Goal: Complete application form: Complete application form

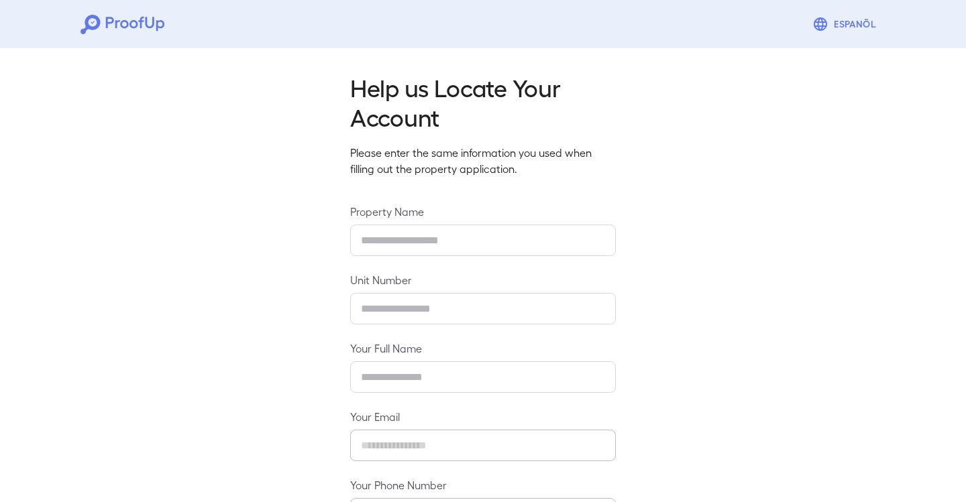
type input "*****"
type input "****"
type input "**********"
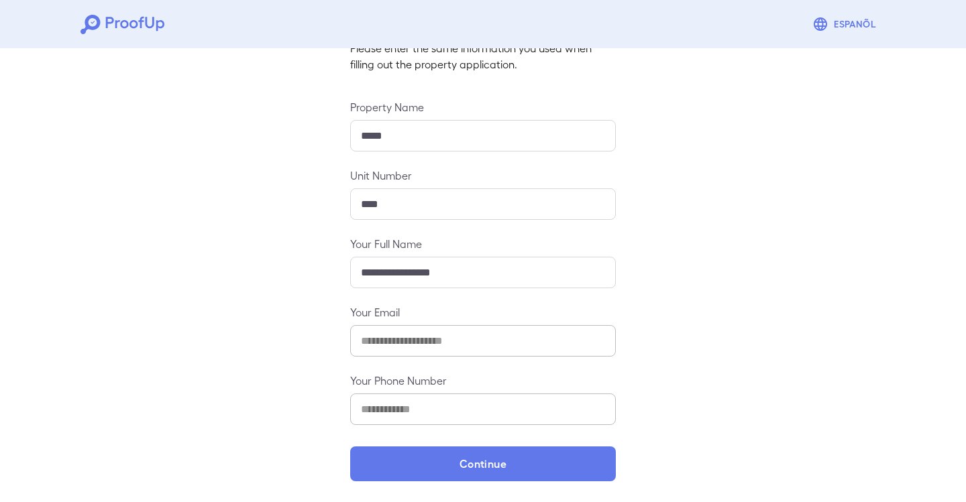
scroll to position [104, 0]
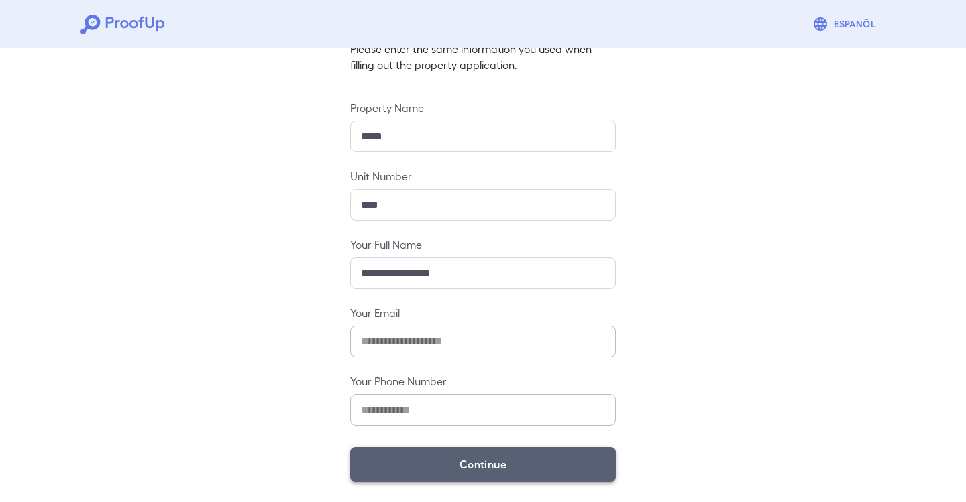
click at [495, 462] on button "Continue" at bounding box center [483, 464] width 266 height 35
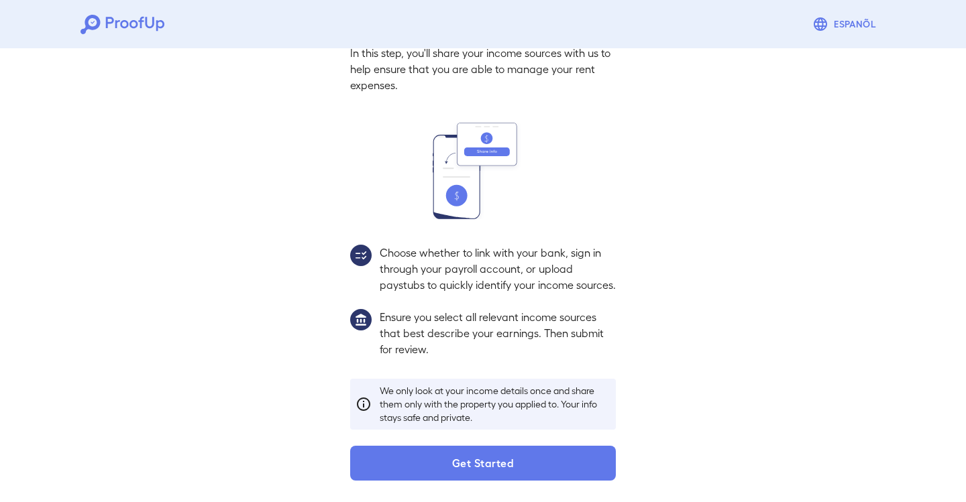
scroll to position [86, 0]
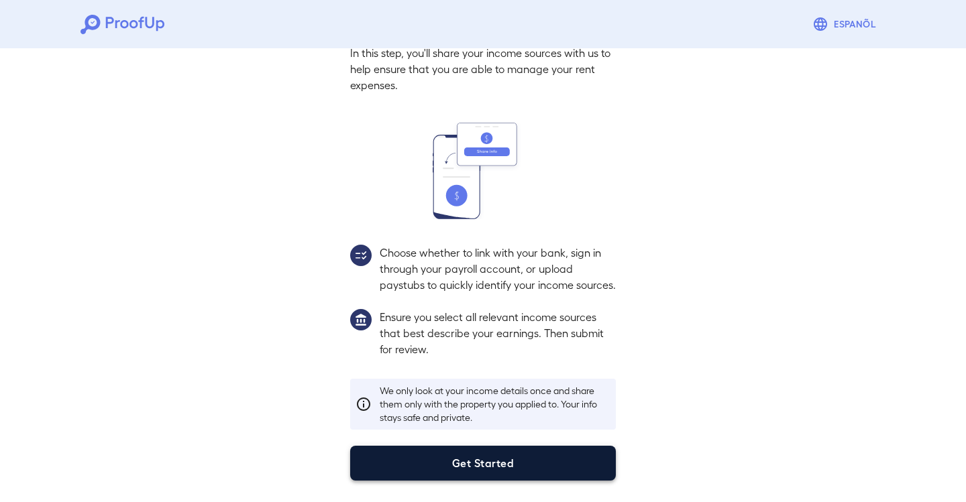
click at [500, 464] on button "Get Started" at bounding box center [483, 463] width 266 height 35
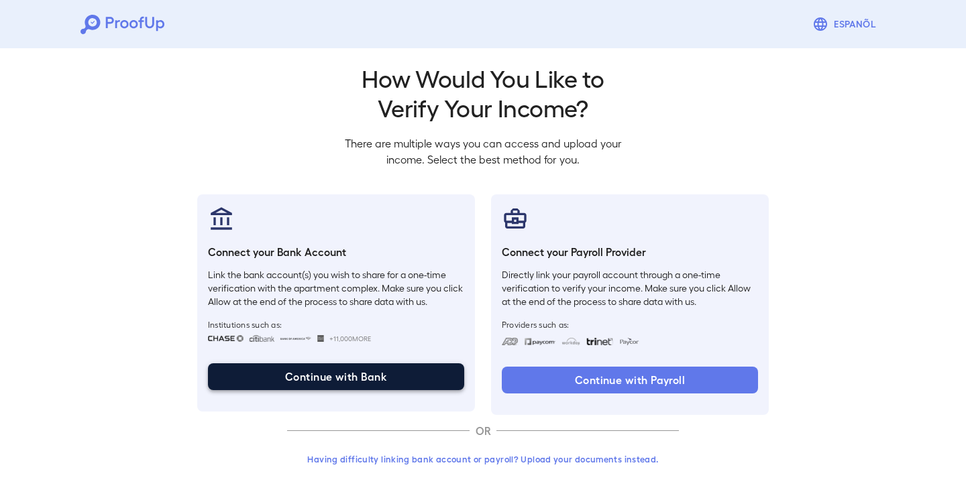
scroll to position [9, 0]
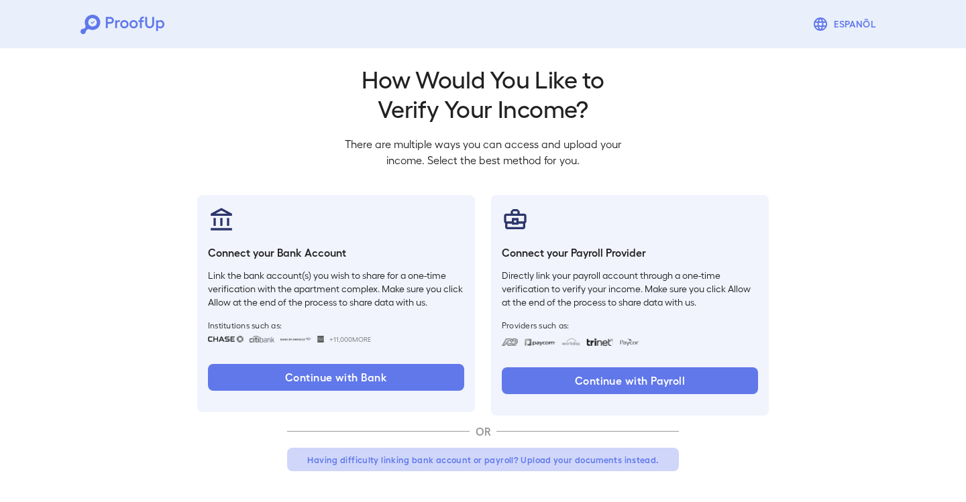
click at [454, 456] on button "Having difficulty linking bank account or payroll? Upload your documents instea…" at bounding box center [483, 460] width 392 height 24
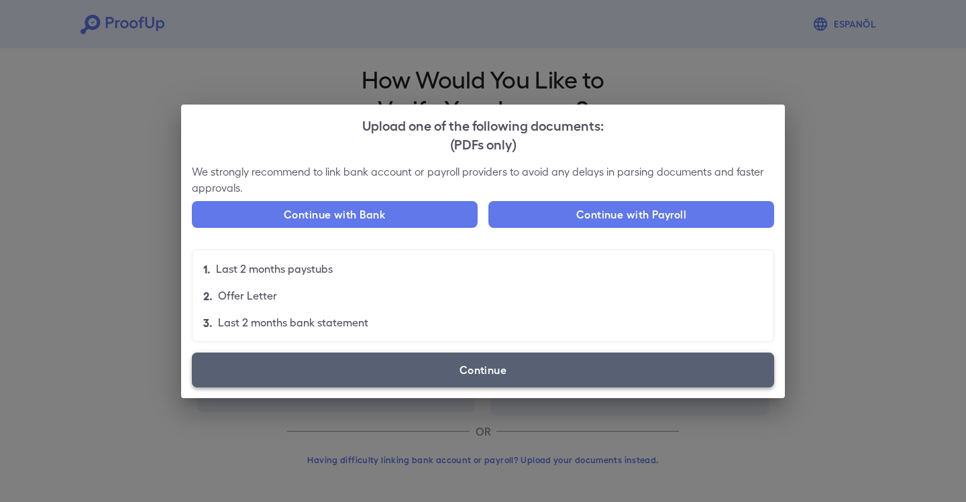
click at [495, 364] on label "Continue" at bounding box center [483, 370] width 582 height 35
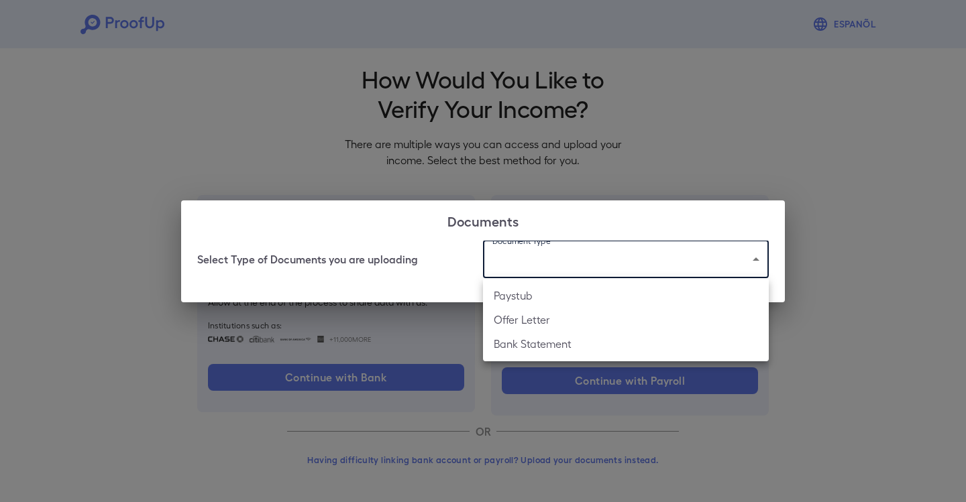
click at [547, 268] on body "Espanõl Go back How Would You Like to Verify Your Income? There are multiple wa…" at bounding box center [483, 247] width 966 height 513
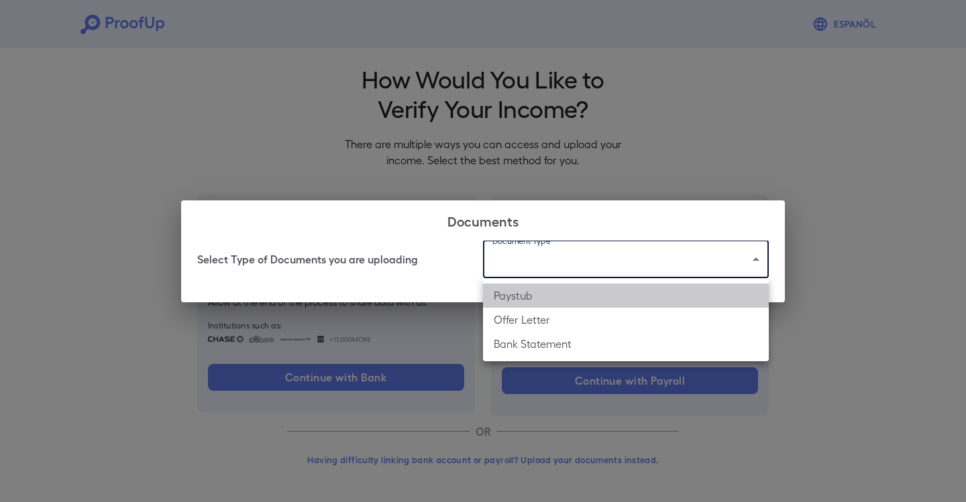
click at [523, 301] on li "Paystub" at bounding box center [626, 296] width 286 height 24
type input "*******"
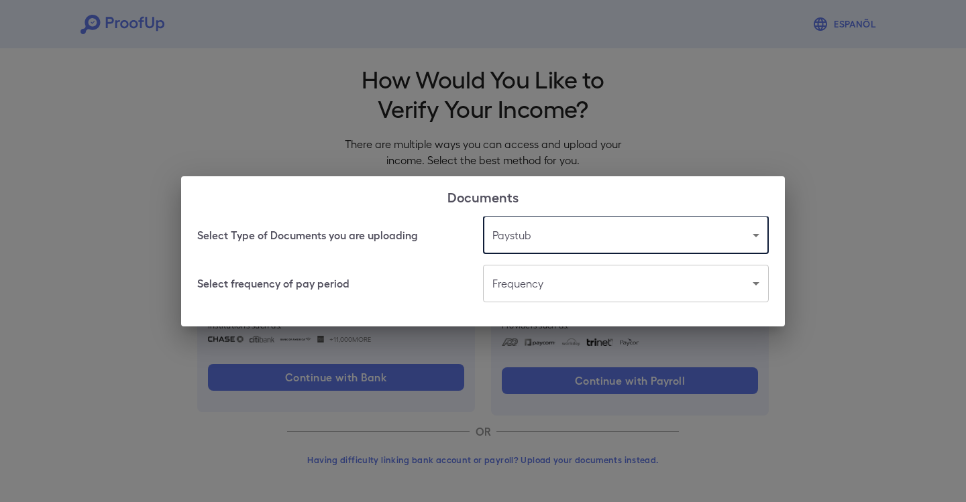
click at [513, 279] on body "Espanõl Go back How Would You Like to Verify Your Income? There are multiple wa…" at bounding box center [483, 247] width 966 height 513
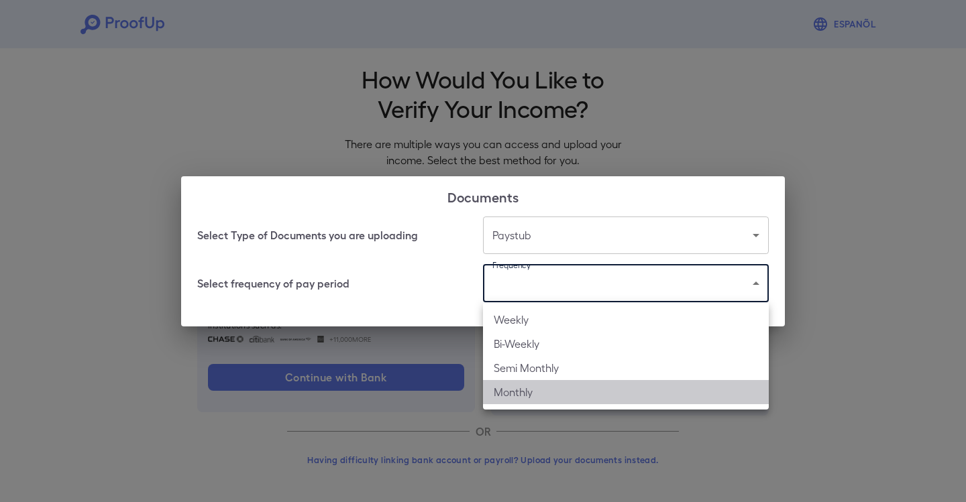
click at [529, 387] on li "Monthly" at bounding box center [626, 392] width 286 height 24
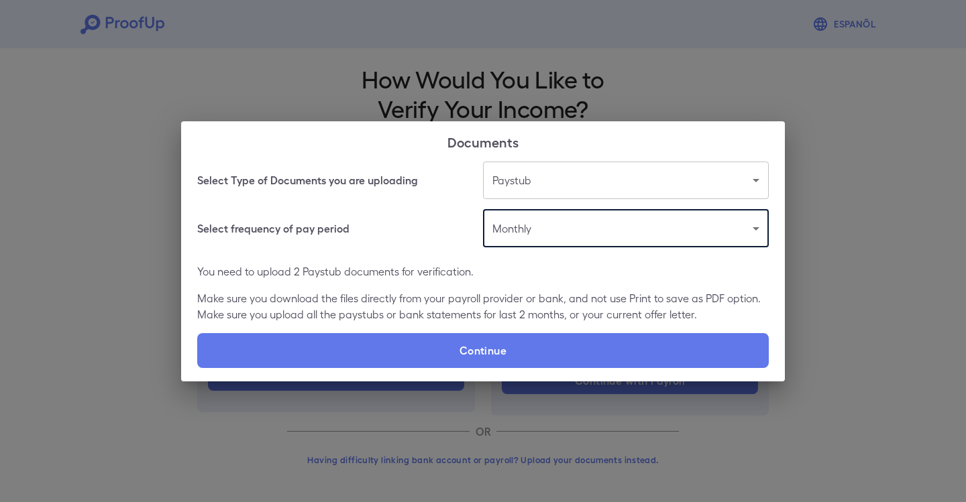
click at [552, 246] on body "Espanõl Go back How Would You Like to Verify Your Income? There are multiple wa…" at bounding box center [483, 247] width 966 height 513
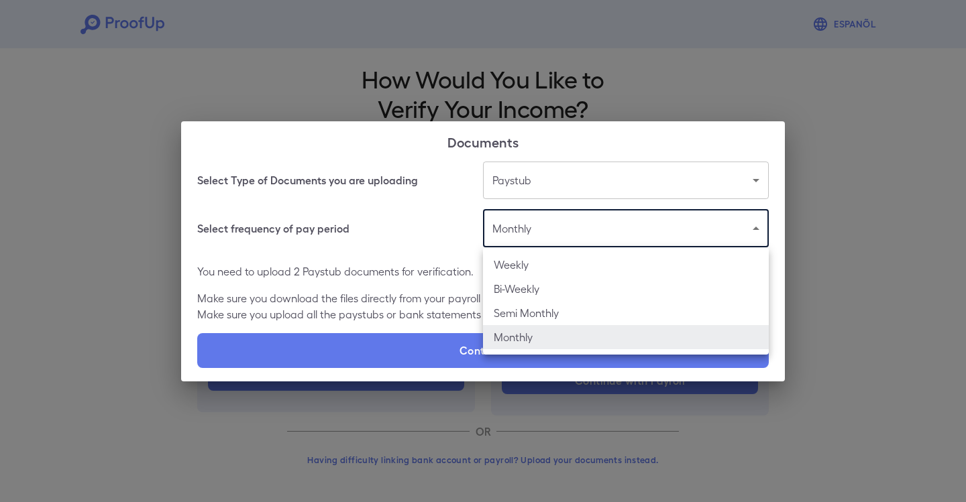
click at [528, 291] on li "Bi-Weekly" at bounding box center [626, 289] width 286 height 24
type input "*********"
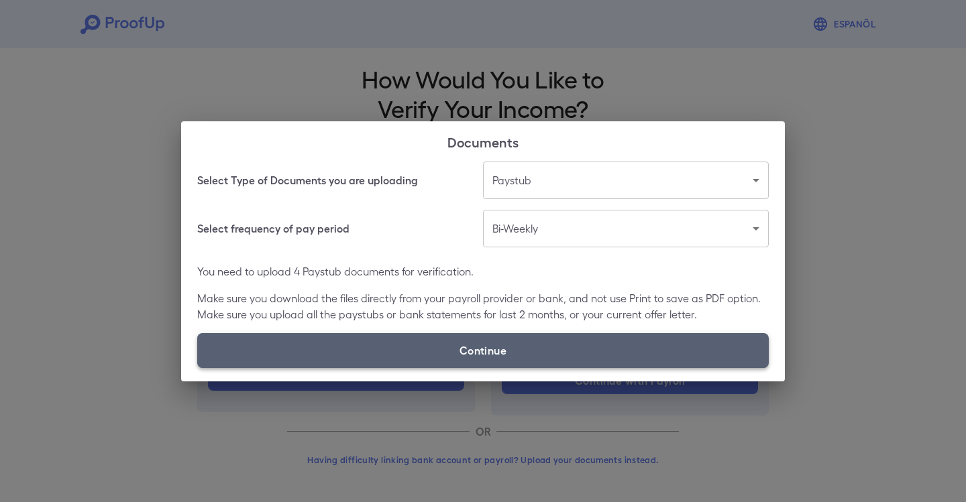
click at [500, 357] on label "Continue" at bounding box center [483, 350] width 572 height 35
click at [198, 368] on input "Continue" at bounding box center [197, 368] width 1 height 1
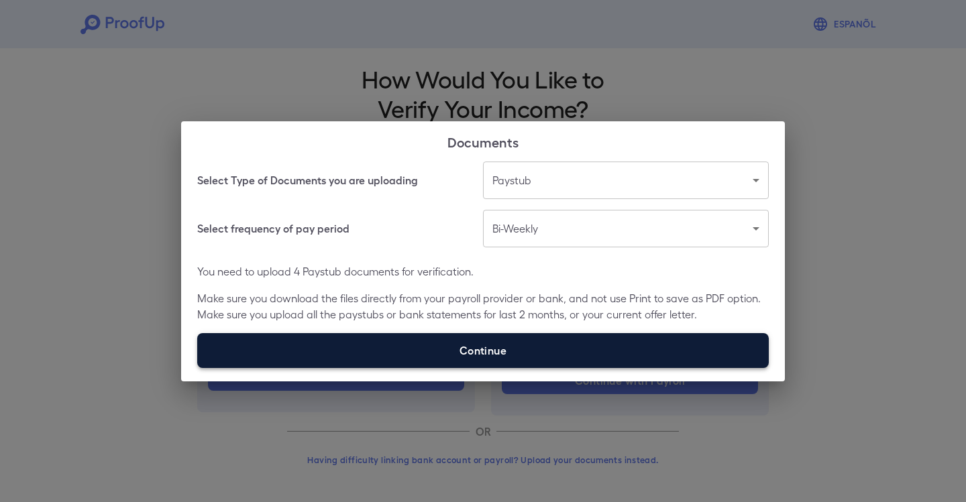
type input "**********"
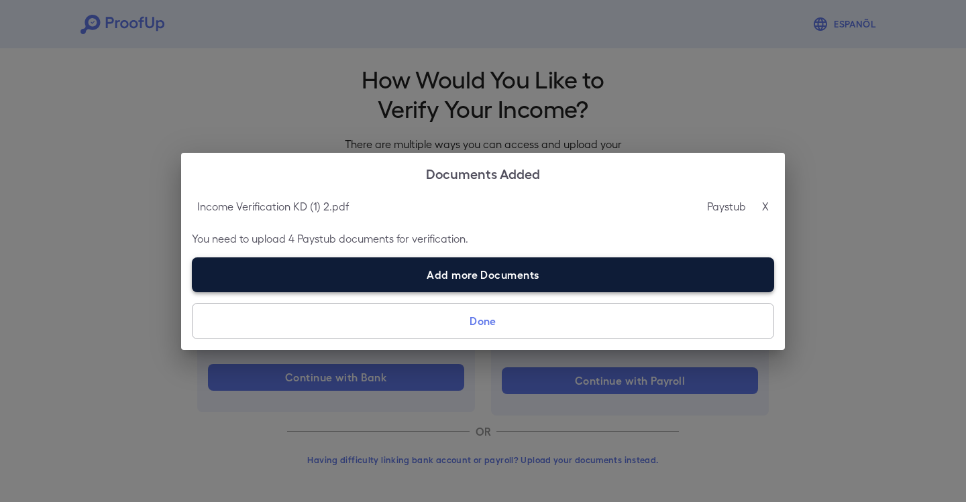
click at [483, 276] on label "Add more Documents" at bounding box center [483, 275] width 582 height 35
click at [193, 292] on input "Add more Documents" at bounding box center [192, 292] width 1 height 1
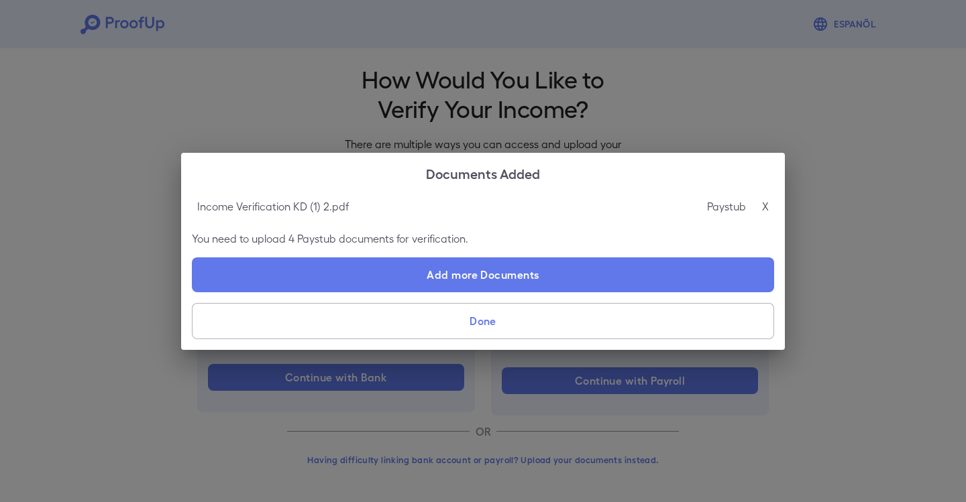
click at [500, 330] on button "Done" at bounding box center [483, 321] width 582 height 36
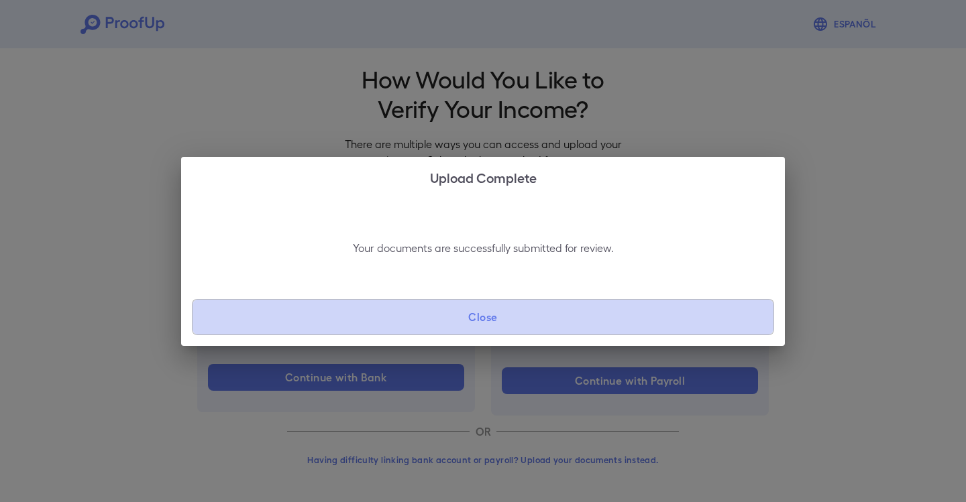
click at [483, 318] on button "Close" at bounding box center [483, 317] width 582 height 36
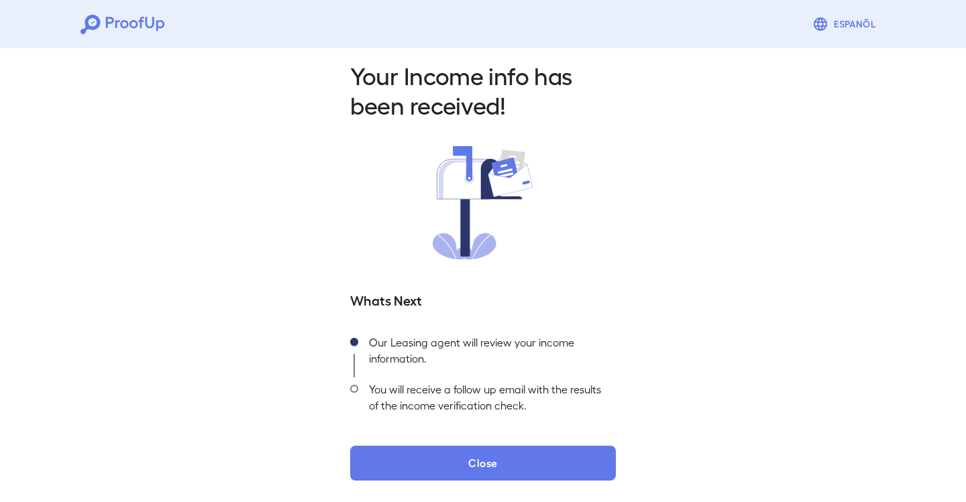
scroll to position [11, 0]
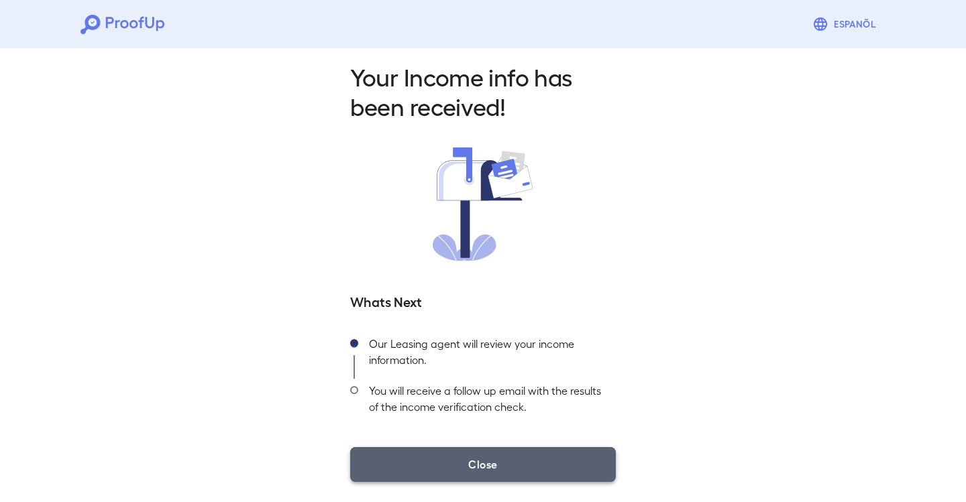
click at [476, 472] on button "Close" at bounding box center [483, 464] width 266 height 35
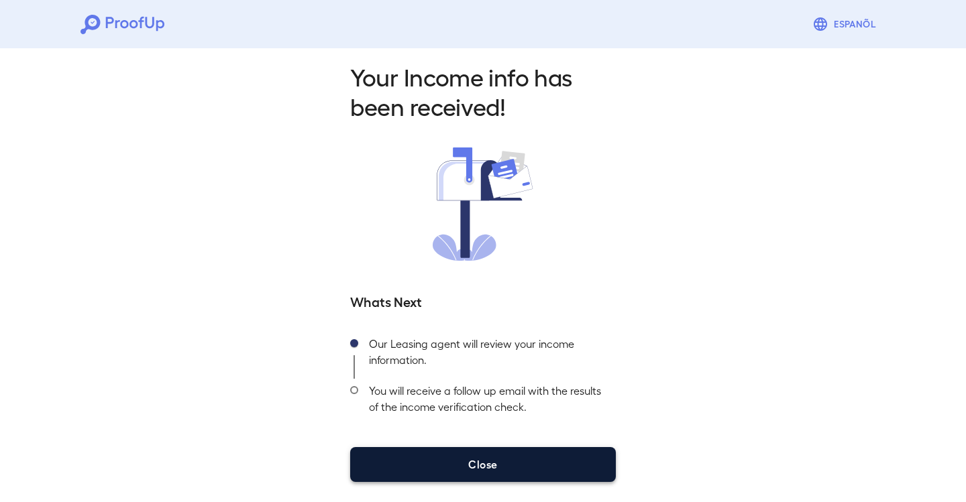
click at [443, 466] on button "Close" at bounding box center [483, 464] width 266 height 35
click at [500, 453] on button "Close" at bounding box center [483, 464] width 266 height 35
click at [442, 465] on button "Close" at bounding box center [483, 464] width 266 height 35
click at [450, 453] on button "Close" at bounding box center [483, 464] width 266 height 35
